Goal: Entertainment & Leisure: Consume media (video, audio)

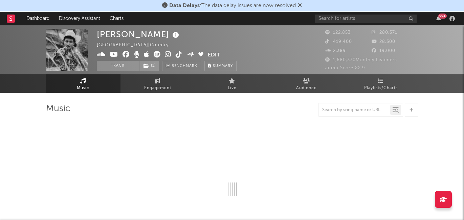
select select "6m"
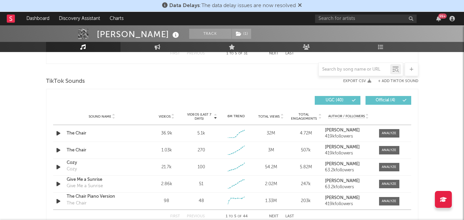
scroll to position [444, 0]
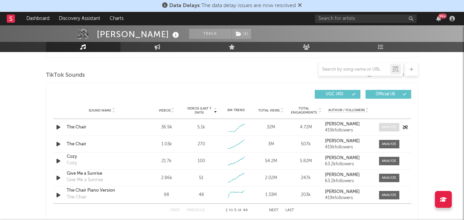
click at [384, 126] on div at bounding box center [389, 127] width 15 height 5
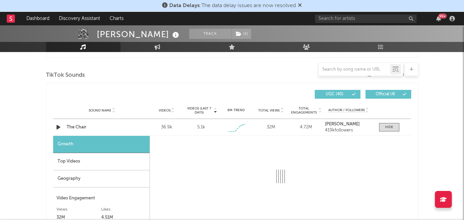
select select "1w"
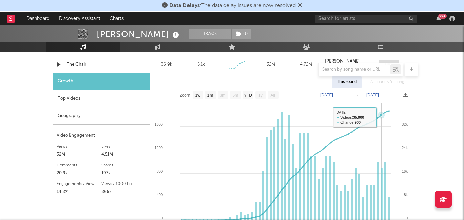
scroll to position [508, 0]
click at [90, 63] on div at bounding box center [232, 70] width 372 height 14
click at [78, 64] on div at bounding box center [232, 70] width 372 height 14
click at [169, 64] on div at bounding box center [232, 70] width 372 height 14
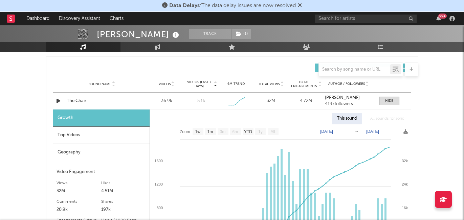
scroll to position [470, 0]
click at [66, 101] on div "Sound Name The Chair" at bounding box center [102, 101] width 74 height 7
click at [55, 99] on icon "button" at bounding box center [58, 101] width 7 height 8
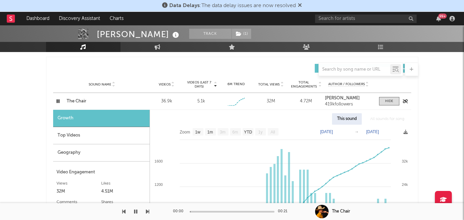
click at [55, 99] on icon "button" at bounding box center [58, 101] width 6 height 8
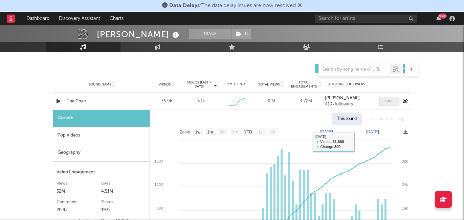
click at [389, 100] on div at bounding box center [389, 101] width 8 height 5
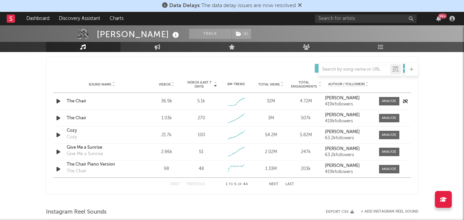
click at [86, 99] on div "The Chair" at bounding box center [102, 101] width 71 height 7
click at [387, 100] on div at bounding box center [389, 101] width 15 height 5
select select "1w"
